Goal: Task Accomplishment & Management: Use online tool/utility

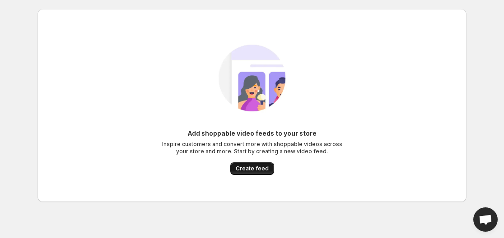
click at [253, 169] on span "Create feed" at bounding box center [252, 168] width 33 height 7
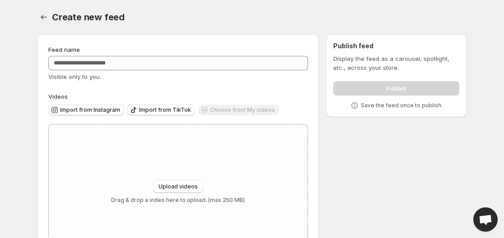
click at [24, 193] on body "Home Feeds Videos Subscription Settings Create new feed. This page is ready Cre…" at bounding box center [252, 119] width 504 height 238
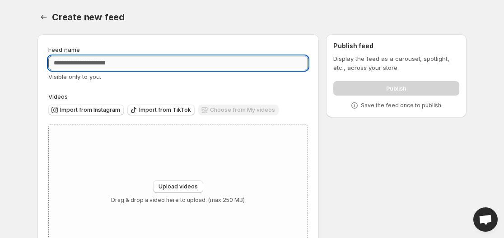
click at [81, 66] on input "Feed name" at bounding box center [178, 63] width 260 height 14
click at [91, 62] on input "Feed name" at bounding box center [178, 63] width 260 height 14
click at [177, 60] on input "Feed name" at bounding box center [178, 63] width 260 height 14
click at [236, 104] on div "Import from Instagram Import from TikTok Choose from My videos" at bounding box center [176, 109] width 263 height 16
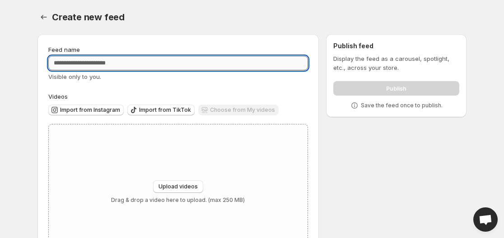
click at [88, 65] on input "Feed name" at bounding box center [178, 63] width 260 height 14
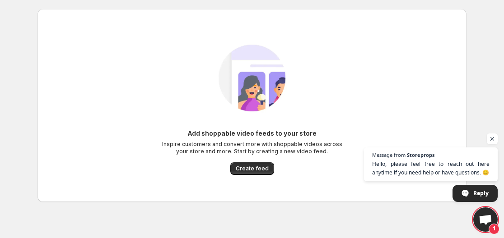
click at [135, 72] on div "Add shoppable video feeds to your store Inspire customers and convert more with…" at bounding box center [252, 105] width 414 height 157
